Goal: Task Accomplishment & Management: Use online tool/utility

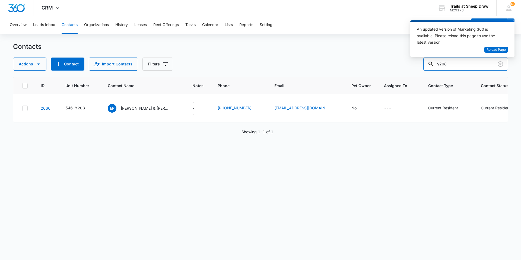
drag, startPoint x: 456, startPoint y: 65, endPoint x: 363, endPoint y: 55, distance: 93.1
click at [363, 56] on div "Contacts Actions Contact Import Contacts Filters y208" at bounding box center [260, 56] width 495 height 28
type input "v105"
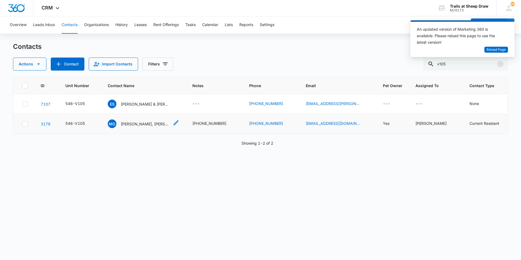
click at [145, 124] on p "[PERSON_NAME], [PERSON_NAME] [PERSON_NAME]" at bounding box center [145, 124] width 49 height 6
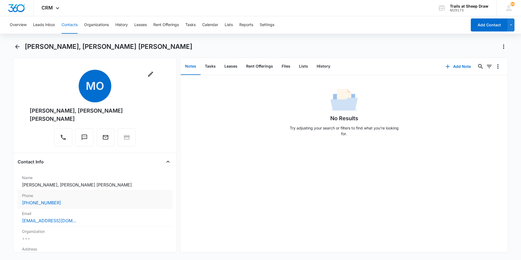
scroll to position [27, 0]
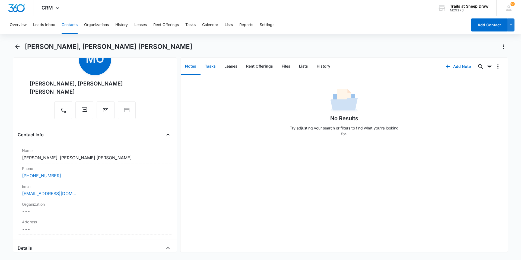
click at [215, 67] on button "Tasks" at bounding box center [211, 66] width 20 height 17
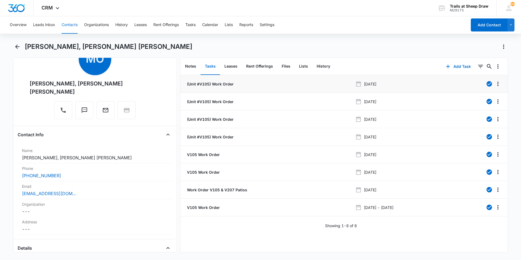
click at [225, 83] on p "(Unit #V105) Work Order" at bounding box center [210, 84] width 48 height 6
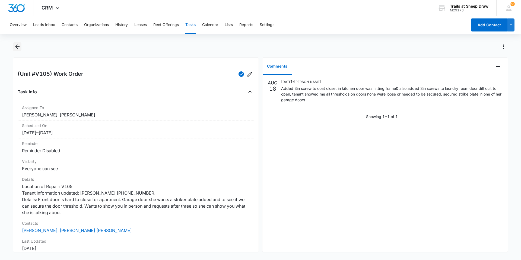
click at [14, 45] on icon "Back" at bounding box center [17, 46] width 7 height 7
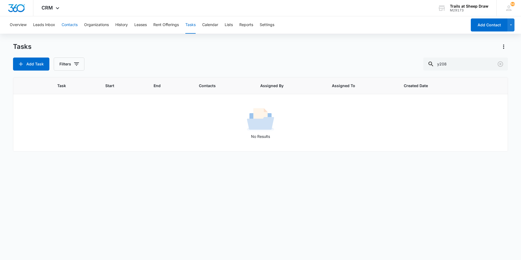
click at [68, 25] on button "Contacts" at bounding box center [70, 24] width 16 height 17
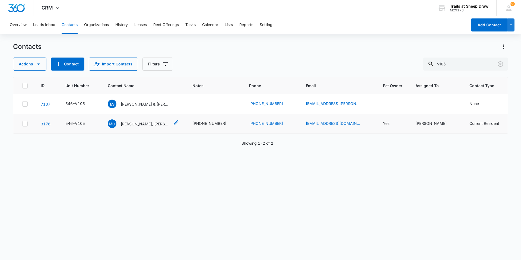
click at [122, 124] on p "[PERSON_NAME], [PERSON_NAME] [PERSON_NAME]" at bounding box center [145, 124] width 49 height 6
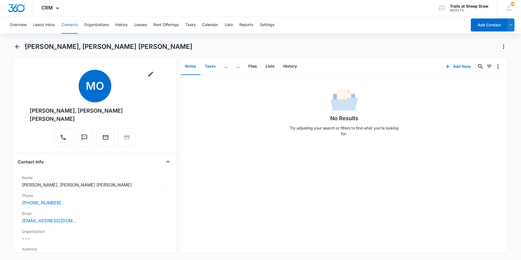
click at [210, 67] on button "Tasks" at bounding box center [211, 66] width 20 height 17
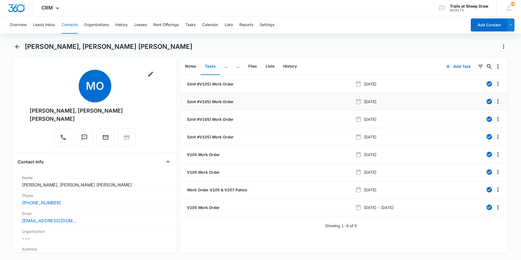
click at [204, 101] on p "(Unit #V105) Work Order" at bounding box center [210, 102] width 48 height 6
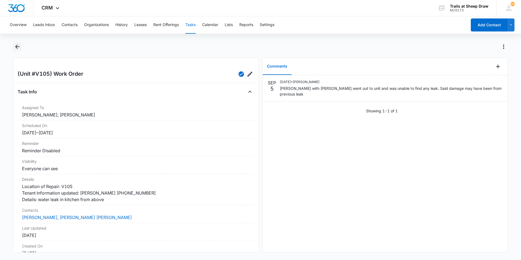
click at [17, 45] on icon "Back" at bounding box center [17, 46] width 7 height 7
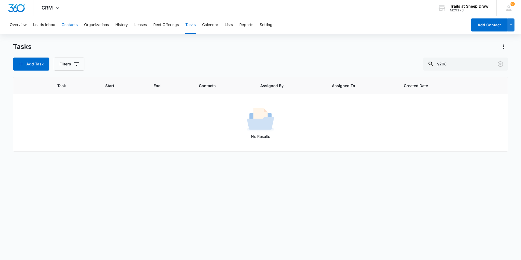
click at [69, 25] on button "Contacts" at bounding box center [70, 24] width 16 height 17
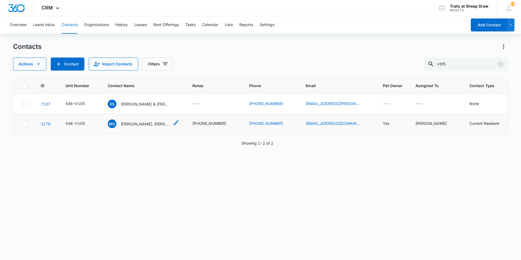
click at [130, 123] on p "[PERSON_NAME], [PERSON_NAME] [PERSON_NAME]" at bounding box center [145, 124] width 49 height 6
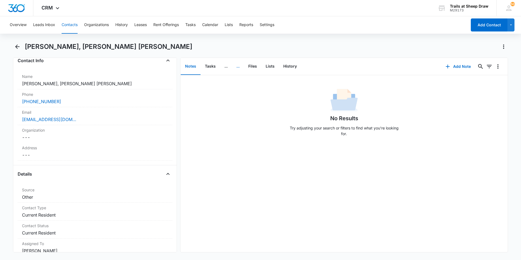
scroll to position [109, 0]
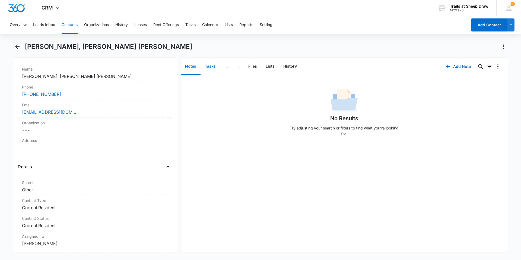
click at [216, 65] on button "Tasks" at bounding box center [211, 66] width 20 height 17
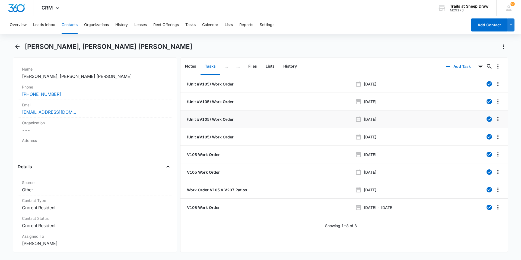
click at [217, 117] on p "(Unit #V105) Work Order" at bounding box center [210, 119] width 48 height 6
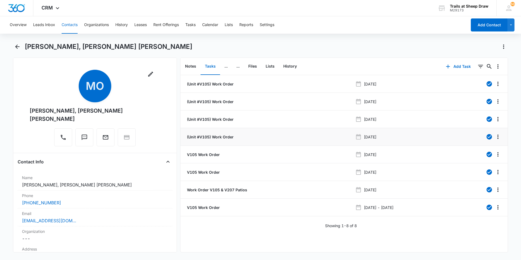
click at [212, 137] on p "(Unit #V105) Work Order" at bounding box center [210, 137] width 48 height 6
click at [209, 153] on p "V105 Work Order" at bounding box center [203, 155] width 34 height 6
click at [208, 173] on p "V105 Work Order" at bounding box center [203, 172] width 34 height 6
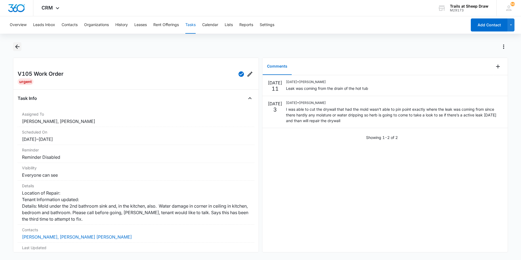
click at [17, 48] on icon "Back" at bounding box center [17, 46] width 7 height 7
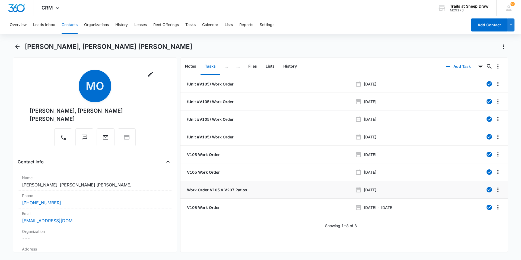
click at [213, 191] on p "Work Order V105 & V207 Patios" at bounding box center [216, 190] width 61 height 6
click at [206, 208] on p "V105 Work Order" at bounding box center [203, 208] width 34 height 6
